Goal: Task Accomplishment & Management: Use online tool/utility

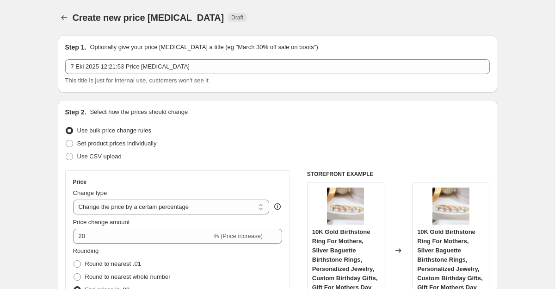
select select "percentage"
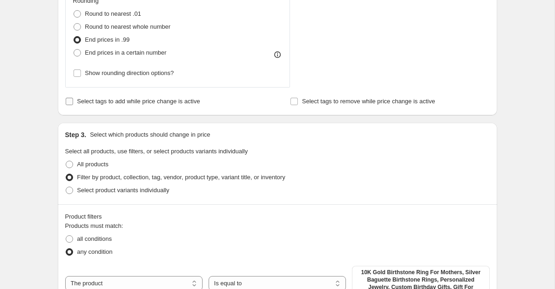
scroll to position [435, 0]
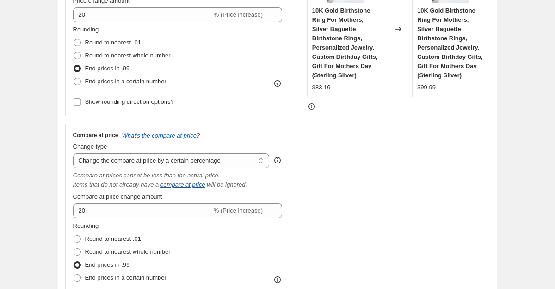
scroll to position [159, 0]
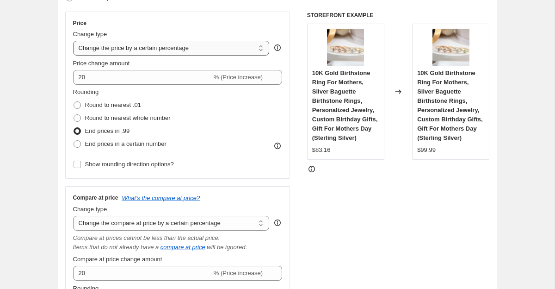
click at [255, 50] on select "Change the price to a certain amount Change the price by a certain amount Chang…" at bounding box center [171, 48] width 197 height 15
click at [73, 41] on select "Change the price to a certain amount Change the price by a certain amount Chang…" at bounding box center [171, 48] width 197 height 15
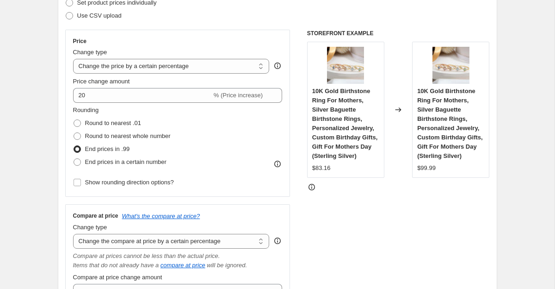
scroll to position [119, 0]
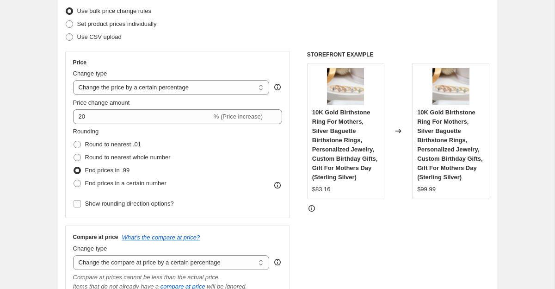
click at [311, 207] on icon at bounding box center [311, 206] width 1 height 1
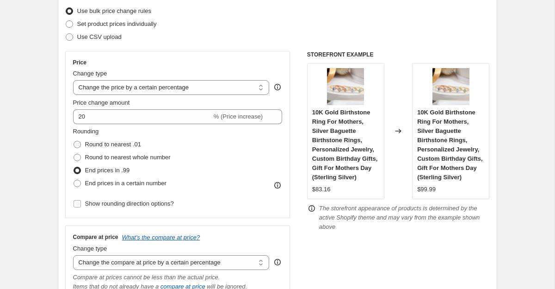
click at [311, 207] on icon at bounding box center [311, 206] width 1 height 1
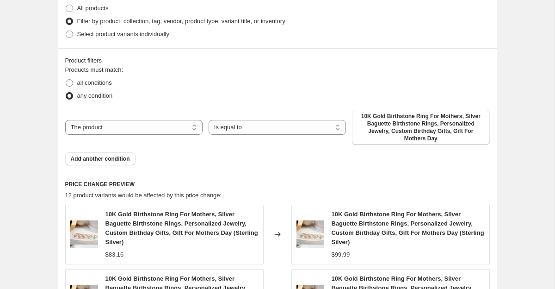
scroll to position [592, 0]
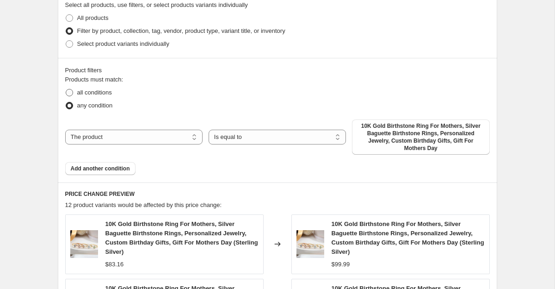
click at [100, 91] on span "all conditions" at bounding box center [94, 92] width 35 height 7
click at [66, 89] on input "all conditions" at bounding box center [66, 89] width 0 height 0
radio input "true"
click at [100, 20] on span "All products" at bounding box center [92, 17] width 31 height 7
click at [66, 15] on input "All products" at bounding box center [66, 14] width 0 height 0
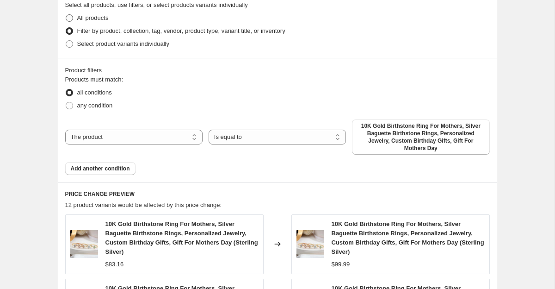
radio input "true"
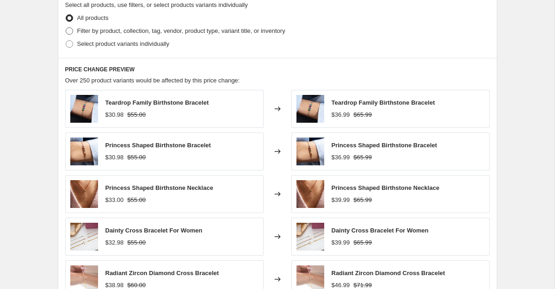
click at [94, 31] on span "Filter by product, collection, tag, vendor, product type, variant title, or inv…" at bounding box center [181, 30] width 208 height 7
click at [66, 28] on input "Filter by product, collection, tag, vendor, product type, variant title, or inv…" at bounding box center [66, 27] width 0 height 0
radio input "true"
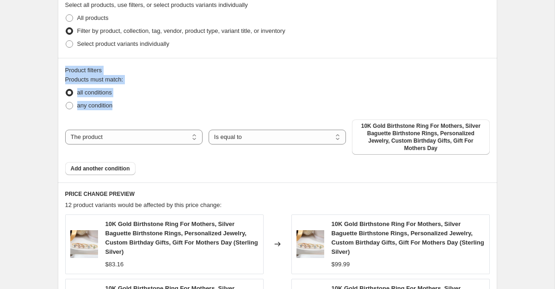
drag, startPoint x: 64, startPoint y: 68, endPoint x: 137, endPoint y: 107, distance: 82.2
click at [137, 107] on div "Product filters Products must match: all conditions any condition The product T…" at bounding box center [278, 120] width 440 height 125
copy div "Product filters Products must match: all conditions any condition"
click at [70, 105] on span at bounding box center [69, 105] width 7 height 7
click at [66, 102] on input "any condition" at bounding box center [66, 102] width 0 height 0
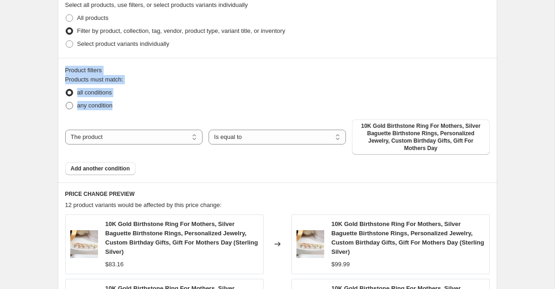
radio input "true"
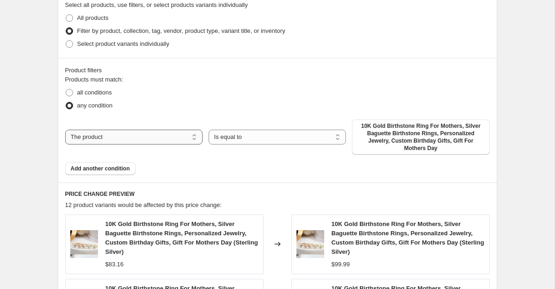
click at [134, 140] on select "The product The product's collection The product's tag The product's vendor The…" at bounding box center [133, 137] width 137 height 15
select select "collection"
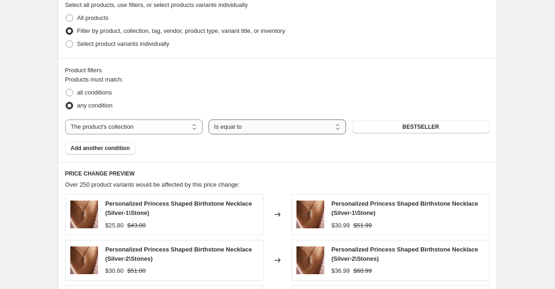
click at [312, 126] on select "Is equal to Is not equal to" at bounding box center [277, 126] width 137 height 15
click at [209, 119] on select "Is equal to Is not equal to" at bounding box center [277, 126] width 137 height 15
click at [417, 131] on button "BESTSELLER" at bounding box center [420, 126] width 137 height 13
click at [104, 147] on span "Add another condition" at bounding box center [100, 147] width 59 height 7
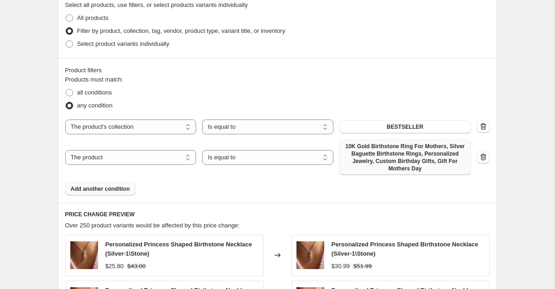
click at [389, 160] on span "10K Gold Birthstone Ring For Mothers, Silver Baguette Birthstone Rings, Persona…" at bounding box center [405, 158] width 120 height 30
click at [95, 156] on select "The product The product's collection The product's tag The product's vendor The…" at bounding box center [130, 157] width 131 height 15
select select "collection"
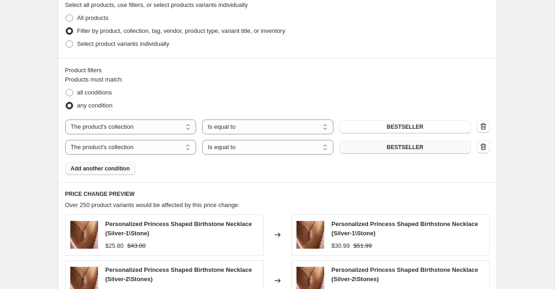
click at [385, 148] on button "BESTSELLER" at bounding box center [405, 147] width 131 height 13
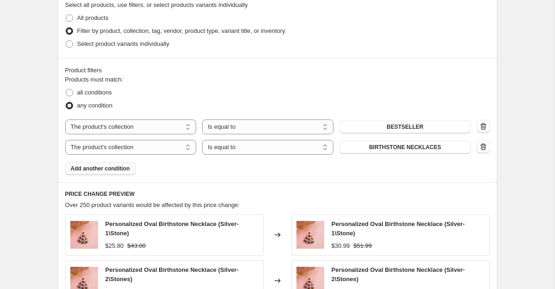
click at [90, 172] on button "Add another condition" at bounding box center [100, 168] width 70 height 13
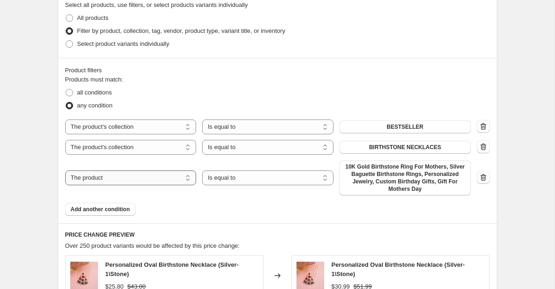
click at [116, 180] on select "The product The product's collection The product's tag The product's vendor The…" at bounding box center [130, 177] width 131 height 15
select select "collection"
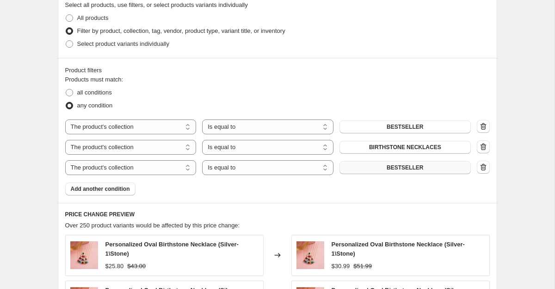
click at [372, 165] on button "BESTSELLER" at bounding box center [405, 167] width 131 height 13
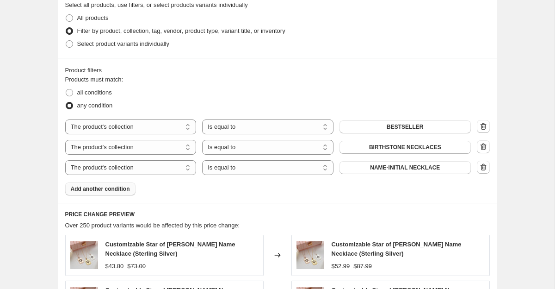
click at [96, 190] on span "Add another condition" at bounding box center [100, 188] width 59 height 7
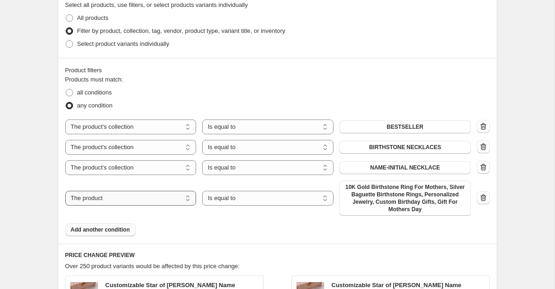
click at [113, 193] on select "The product The product's collection The product's tag The product's vendor The…" at bounding box center [130, 198] width 131 height 15
select select "collection"
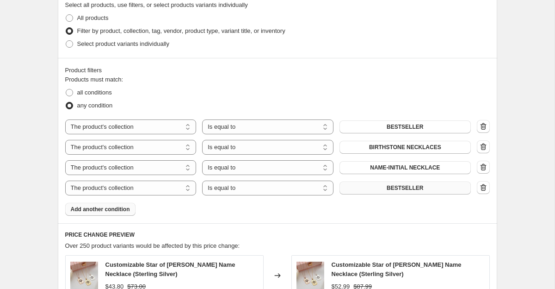
click at [427, 189] on button "BESTSELLER" at bounding box center [405, 187] width 131 height 13
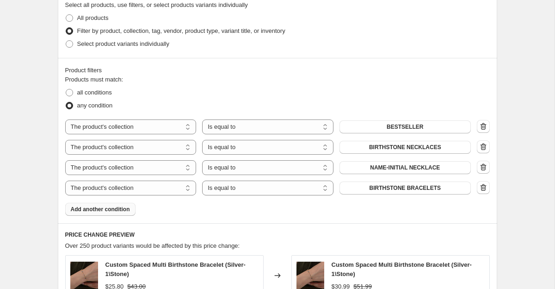
click at [104, 205] on button "Add another condition" at bounding box center [100, 209] width 70 height 13
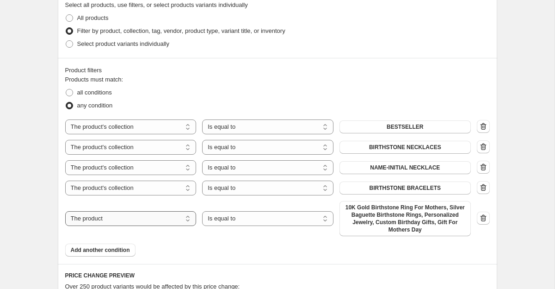
click at [118, 217] on select "The product The product's collection The product's tag The product's vendor The…" at bounding box center [130, 218] width 131 height 15
select select "collection"
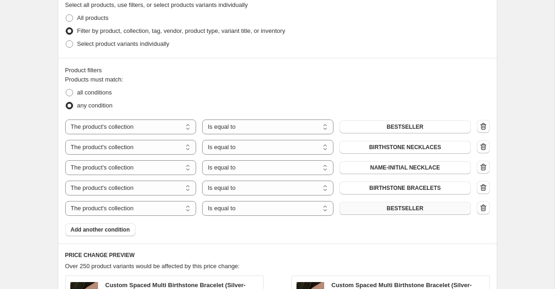
click at [424, 213] on button "BESTSELLER" at bounding box center [405, 208] width 131 height 13
click at [123, 228] on span "Add another condition" at bounding box center [100, 229] width 59 height 7
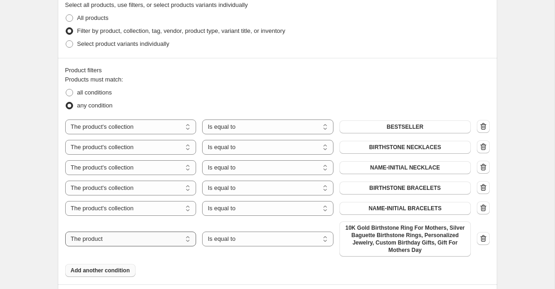
click at [143, 237] on select "The product The product's collection The product's tag The product's vendor The…" at bounding box center [130, 238] width 131 height 15
select select "collection"
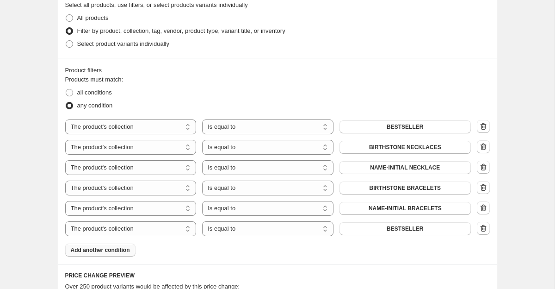
scroll to position [605, 0]
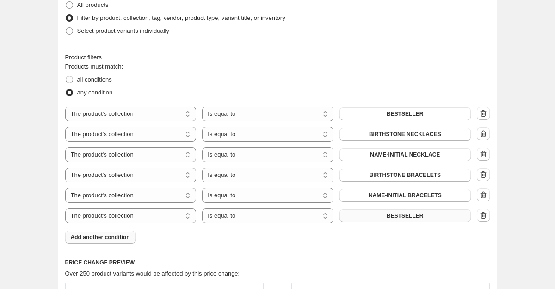
click at [400, 214] on span "BESTSELLER" at bounding box center [405, 215] width 37 height 7
click at [126, 234] on span "Add another condition" at bounding box center [100, 236] width 59 height 7
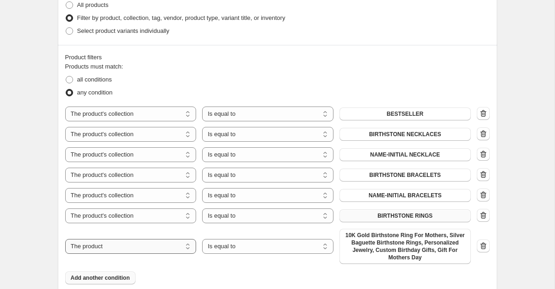
click at [142, 249] on select "The product The product's collection The product's tag The product's vendor The…" at bounding box center [130, 246] width 131 height 15
select select "collection"
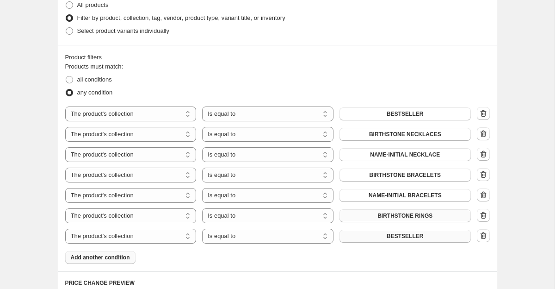
click at [425, 237] on button "BESTSELLER" at bounding box center [405, 236] width 131 height 13
click at [112, 257] on span "Add another condition" at bounding box center [100, 257] width 59 height 7
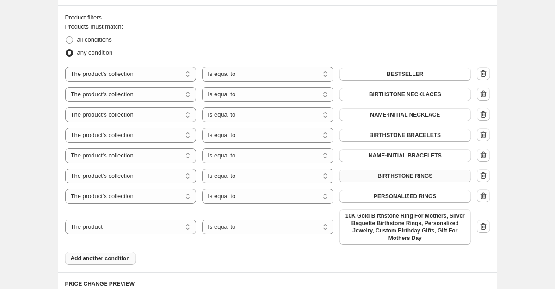
scroll to position [649, 0]
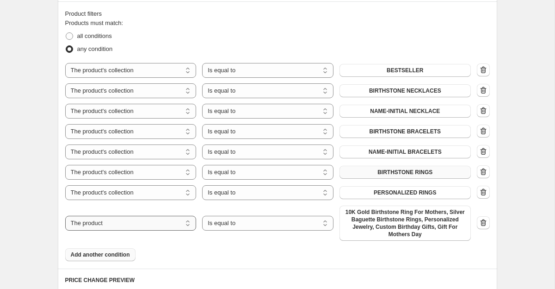
click at [129, 224] on select "The product The product's collection The product's tag The product's vendor The…" at bounding box center [130, 223] width 131 height 15
select select "collection"
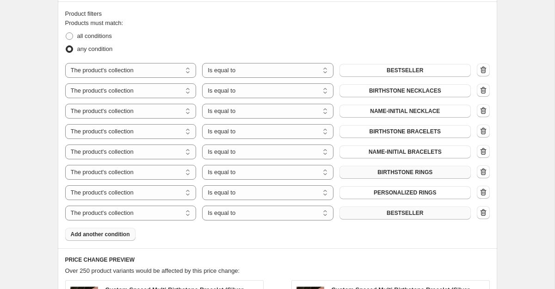
click at [411, 218] on button "BESTSELLER" at bounding box center [405, 212] width 131 height 13
click at [107, 236] on span "Add another condition" at bounding box center [100, 233] width 59 height 7
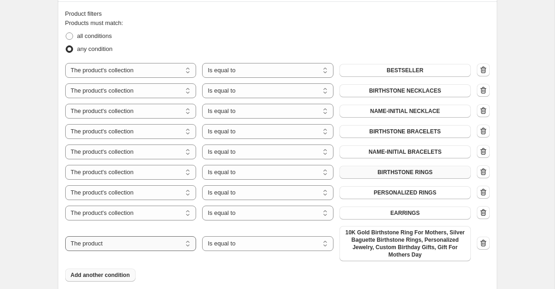
click at [106, 245] on select "The product The product's collection The product's tag The product's vendor The…" at bounding box center [130, 243] width 131 height 15
select select "collection"
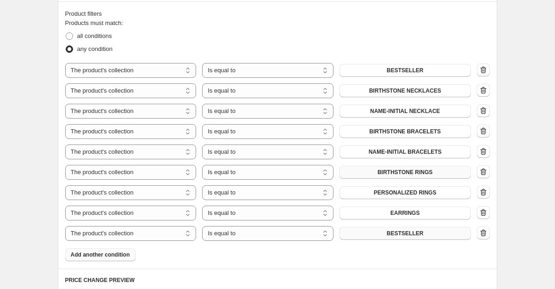
click at [426, 235] on button "BESTSELLER" at bounding box center [405, 233] width 131 height 13
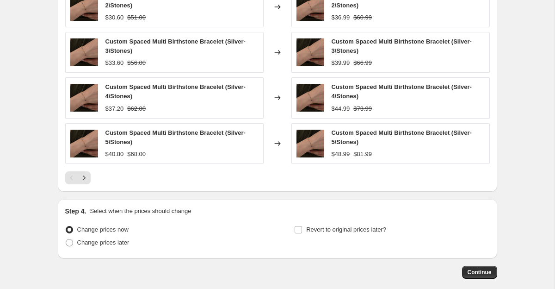
scroll to position [1015, 0]
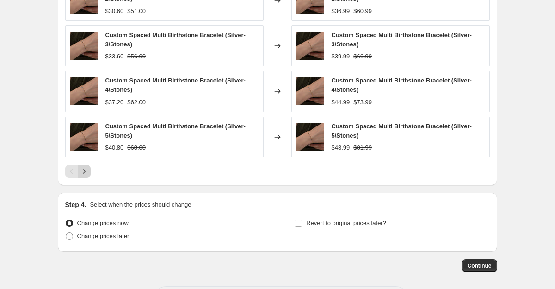
click at [85, 174] on icon "Next" at bounding box center [84, 171] width 9 height 9
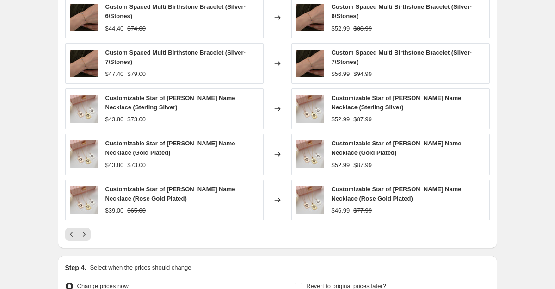
scroll to position [955, 0]
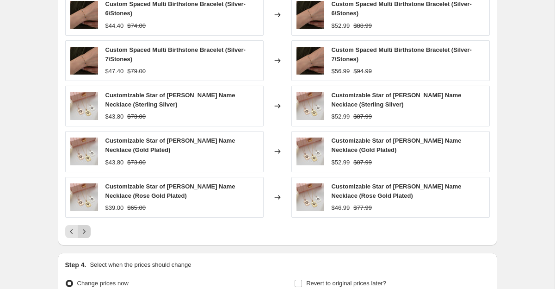
click at [82, 236] on icon "Next" at bounding box center [84, 231] width 9 height 9
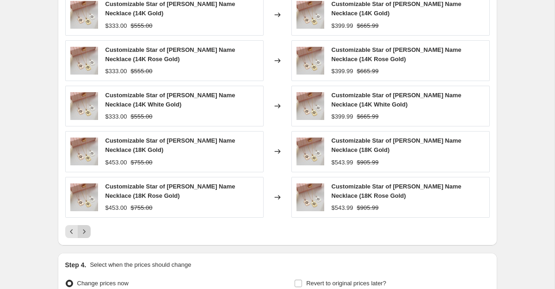
click at [82, 236] on icon "Next" at bounding box center [84, 231] width 9 height 9
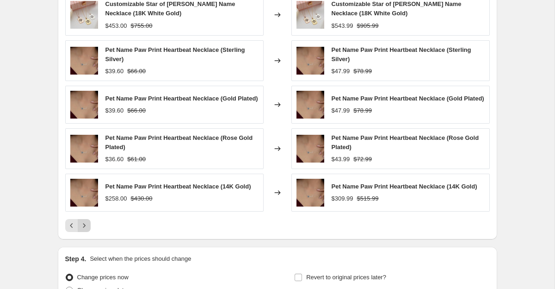
click at [84, 230] on icon "Next" at bounding box center [84, 225] width 9 height 9
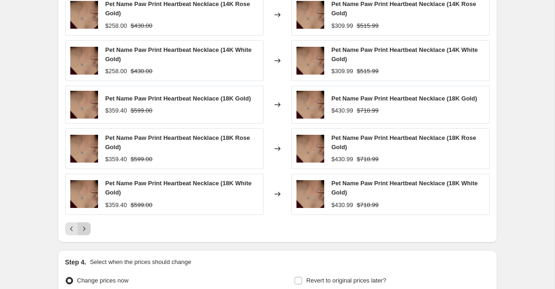
click at [84, 231] on icon "Next" at bounding box center [84, 228] width 9 height 9
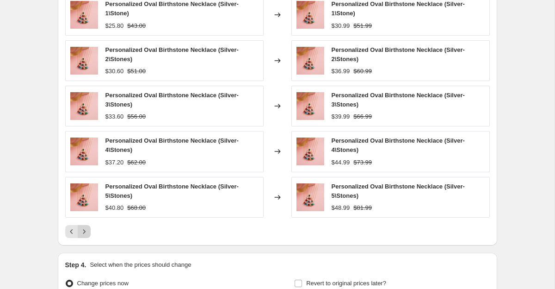
click at [84, 231] on icon "Next" at bounding box center [84, 231] width 2 height 4
